Goal: Find specific page/section: Find specific page/section

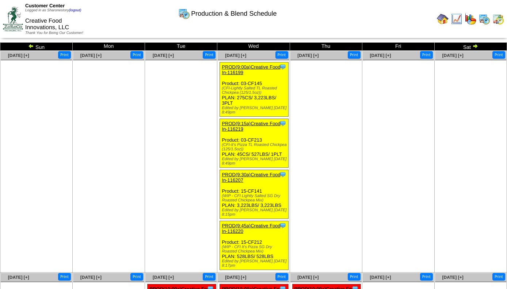
scroll to position [11, 0]
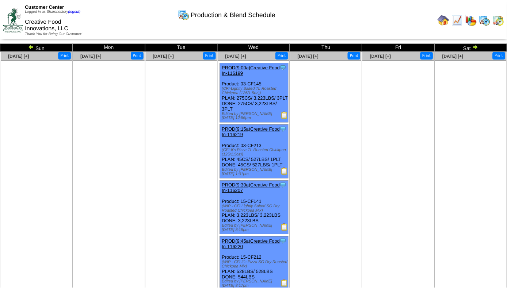
scroll to position [11, 0]
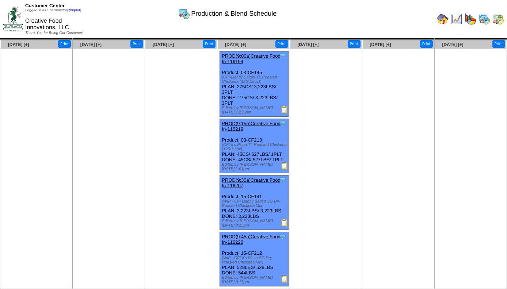
click at [497, 22] on img at bounding box center [498, 19] width 12 height 12
